Goal: Obtain resource: Obtain resource

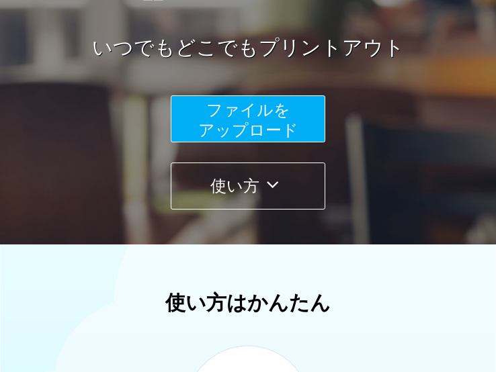
scroll to position [134, 0]
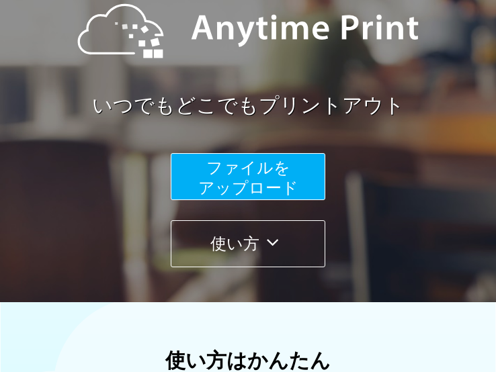
click at [281, 173] on span "ファイルを ​​アップロード" at bounding box center [248, 178] width 100 height 38
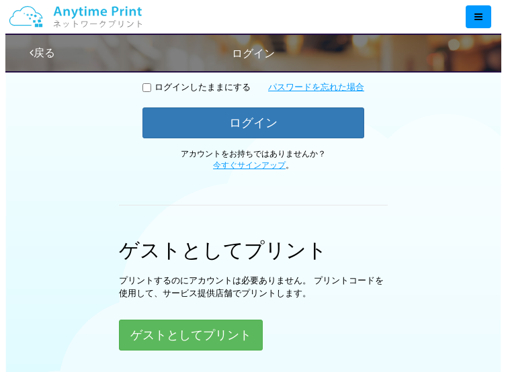
scroll to position [336, 0]
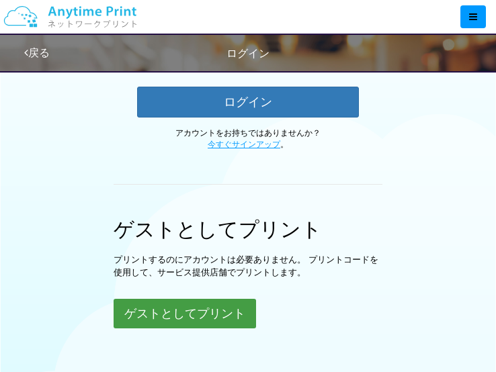
click at [186, 300] on button "ゲストとしてプリント" at bounding box center [185, 314] width 142 height 30
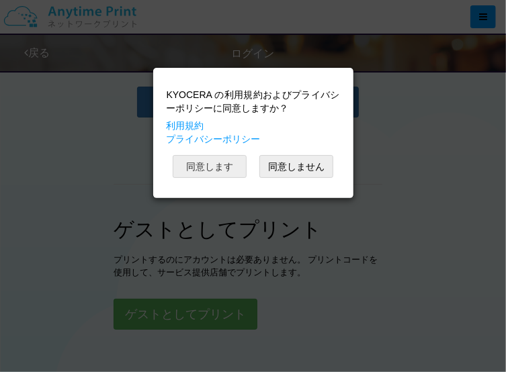
click at [235, 167] on button "同意します" at bounding box center [210, 166] width 74 height 23
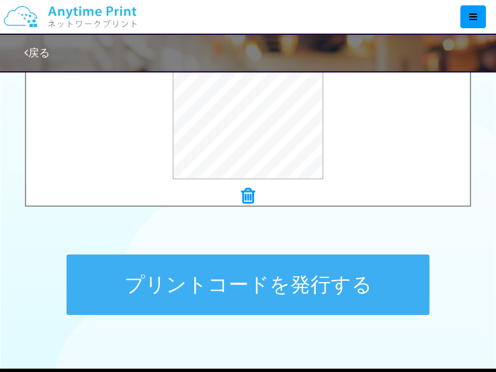
scroll to position [650, 0]
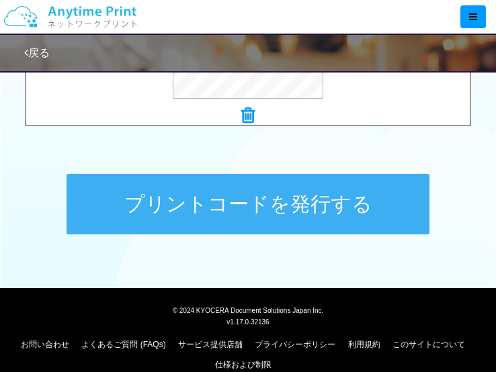
click at [354, 193] on button "プリントコードを発行する" at bounding box center [248, 204] width 363 height 60
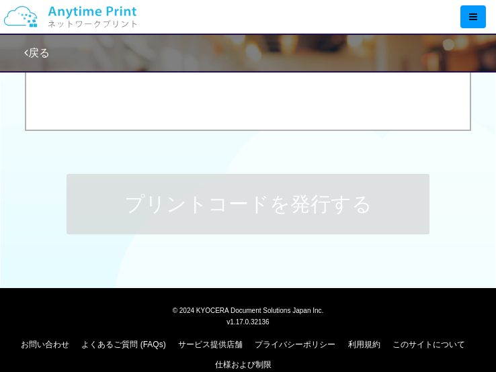
scroll to position [0, 0]
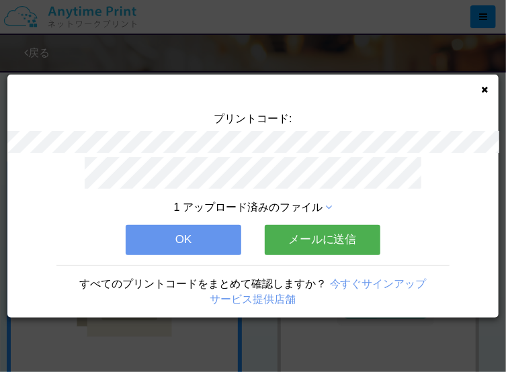
click at [283, 234] on button "メールに送信" at bounding box center [323, 240] width 116 height 30
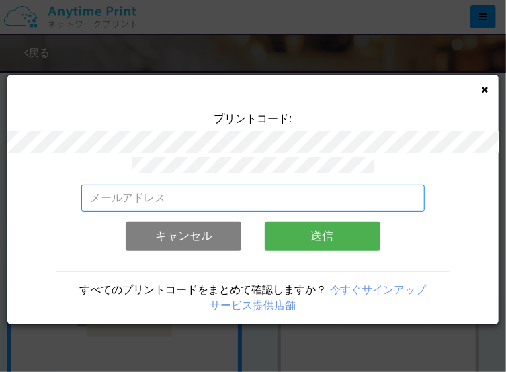
click at [267, 191] on input "email" at bounding box center [253, 198] width 344 height 27
type input "[EMAIL_ADDRESS][DOMAIN_NAME]"
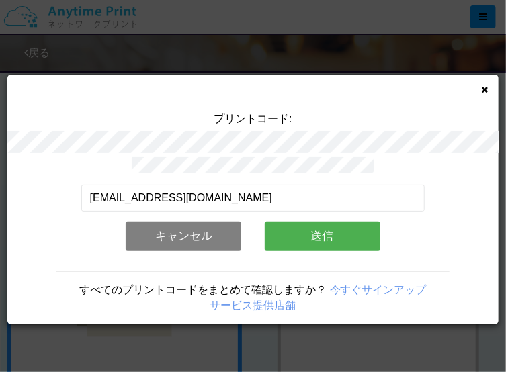
click at [292, 222] on button "送信" at bounding box center [323, 237] width 116 height 30
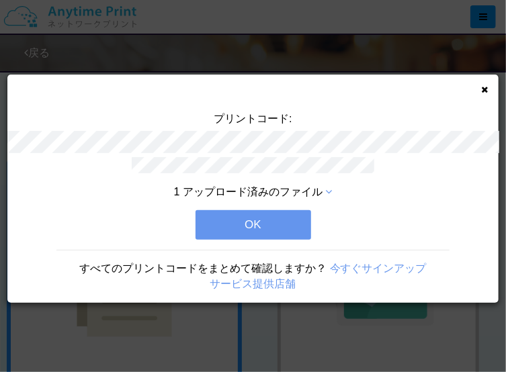
click at [270, 224] on button "OK" at bounding box center [253, 225] width 116 height 30
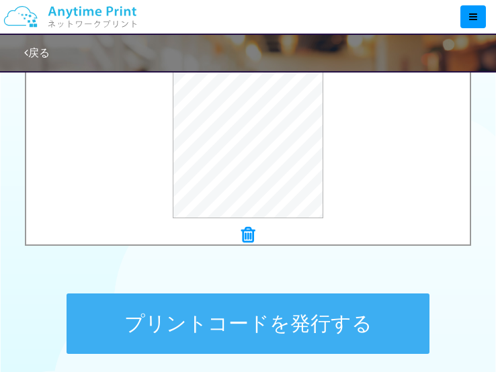
scroll to position [605, 0]
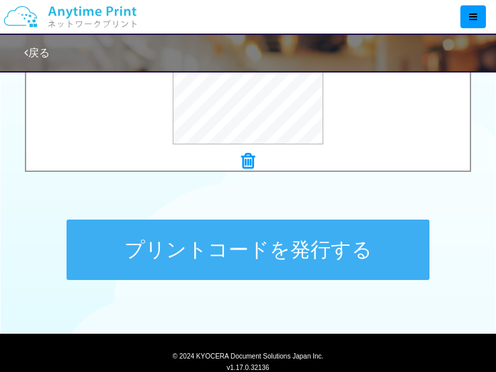
click at [329, 261] on button "プリントコードを発行する" at bounding box center [248, 250] width 363 height 60
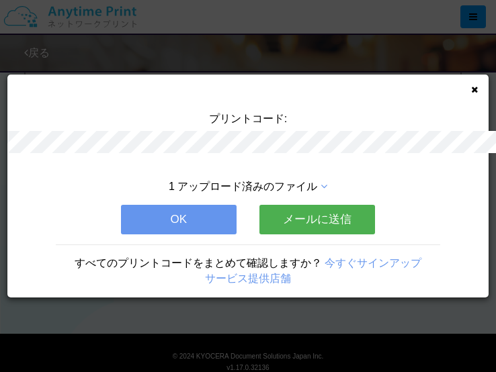
scroll to position [0, 0]
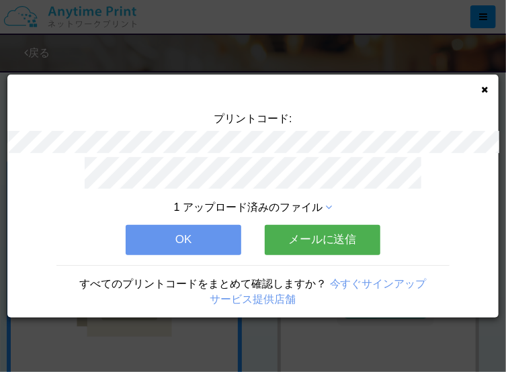
click at [305, 238] on button "メールに送信" at bounding box center [323, 240] width 116 height 30
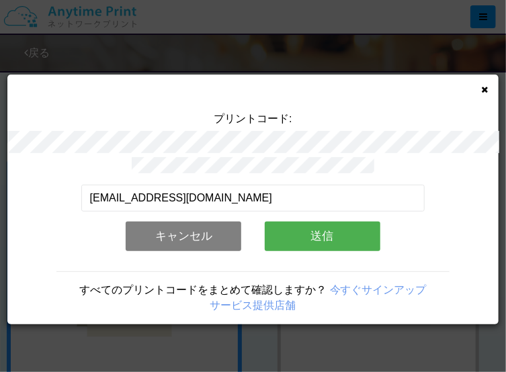
click at [293, 233] on button "送信" at bounding box center [323, 237] width 116 height 30
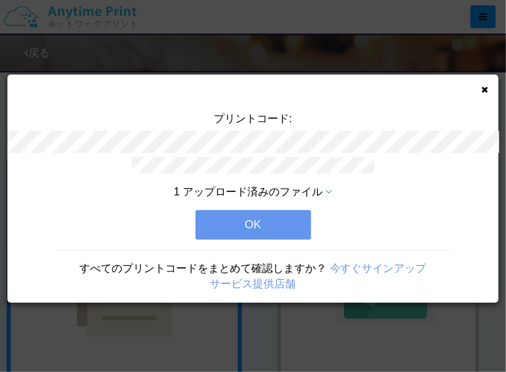
click at [265, 215] on button "OK" at bounding box center [253, 225] width 116 height 30
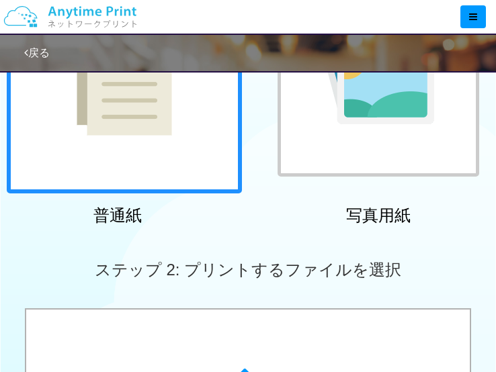
scroll to position [403, 0]
